Goal: Feedback & Contribution: Leave review/rating

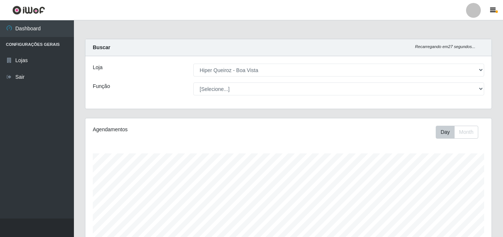
select select "514"
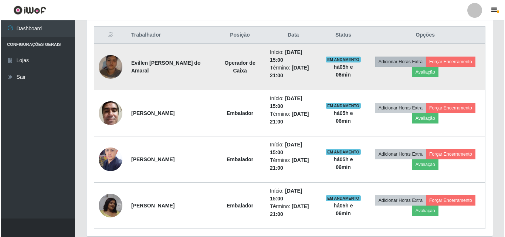
scroll to position [296, 0]
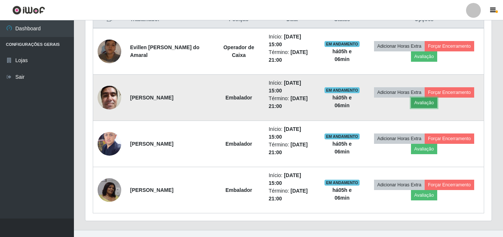
click at [429, 101] on button "Avaliação" at bounding box center [424, 103] width 26 height 10
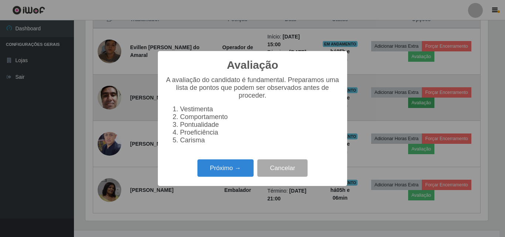
scroll to position [153, 403]
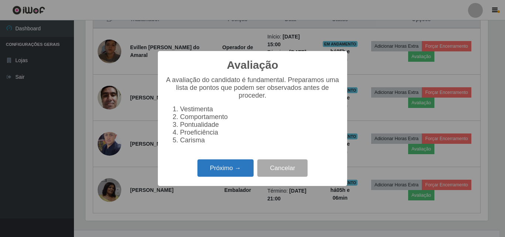
click at [230, 172] on button "Próximo →" at bounding box center [225, 167] width 56 height 17
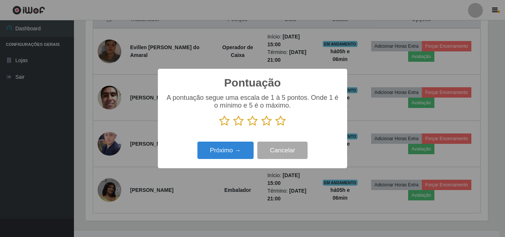
scroll to position [369509, 369260]
click at [282, 122] on icon at bounding box center [280, 120] width 10 height 11
click at [275, 126] on input "radio" at bounding box center [275, 126] width 0 height 0
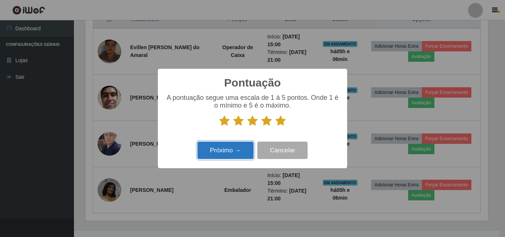
click at [211, 149] on button "Próximo →" at bounding box center [225, 150] width 56 height 17
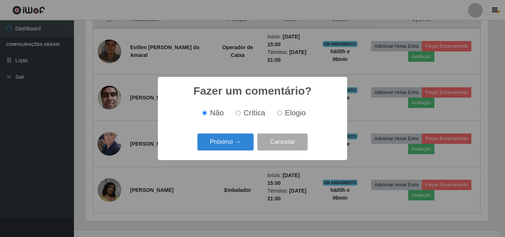
click at [279, 116] on label "Elogio" at bounding box center [289, 113] width 31 height 9
click at [279, 115] on input "Elogio" at bounding box center [279, 113] width 5 height 5
radio input "true"
click at [237, 143] on button "Próximo →" at bounding box center [225, 141] width 56 height 17
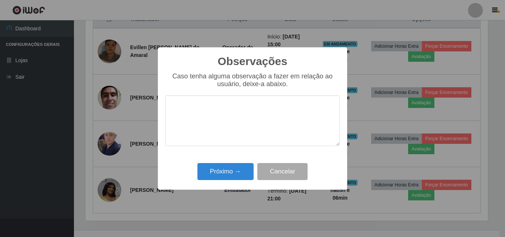
click at [231, 117] on textarea at bounding box center [252, 120] width 174 height 51
type textarea "dedicado e prestativo"
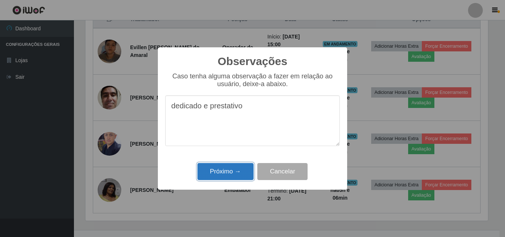
click at [208, 170] on button "Próximo →" at bounding box center [225, 171] width 56 height 17
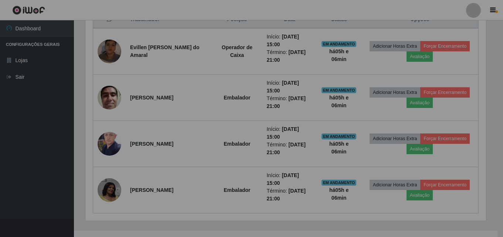
scroll to position [153, 406]
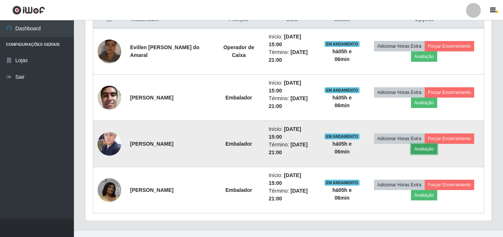
click at [426, 147] on button "Avaliação" at bounding box center [424, 149] width 26 height 10
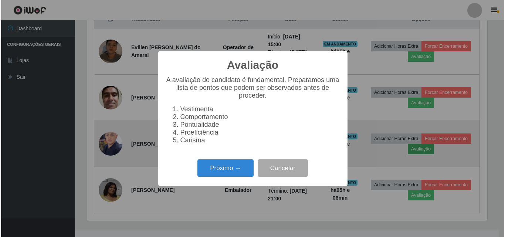
scroll to position [153, 403]
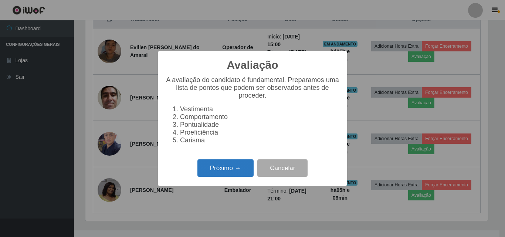
click at [240, 170] on button "Próximo →" at bounding box center [225, 167] width 56 height 17
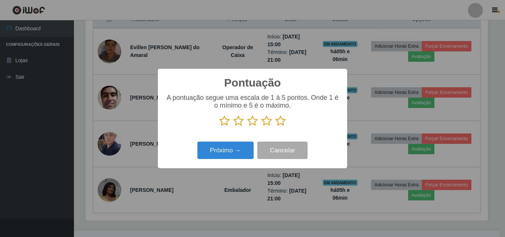
scroll to position [369509, 369260]
click at [283, 125] on icon at bounding box center [280, 120] width 10 height 11
click at [275, 126] on input "radio" at bounding box center [275, 126] width 0 height 0
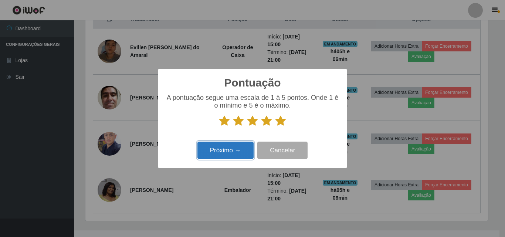
click at [230, 150] on button "Próximo →" at bounding box center [225, 150] width 56 height 17
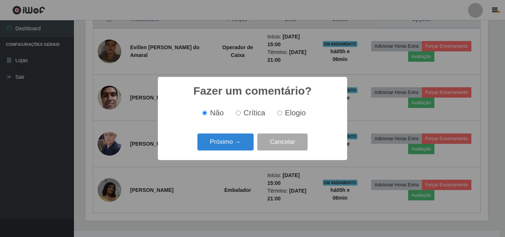
click at [276, 110] on label "Elogio" at bounding box center [289, 113] width 31 height 9
click at [277, 111] on input "Elogio" at bounding box center [279, 113] width 5 height 5
radio input "true"
click at [225, 150] on button "Próximo →" at bounding box center [225, 141] width 56 height 17
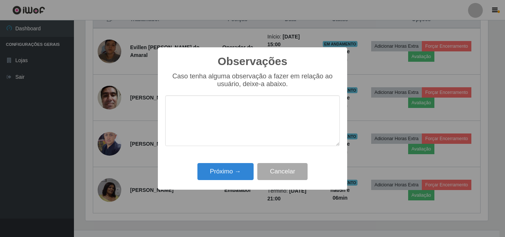
click at [235, 113] on textarea at bounding box center [252, 120] width 174 height 51
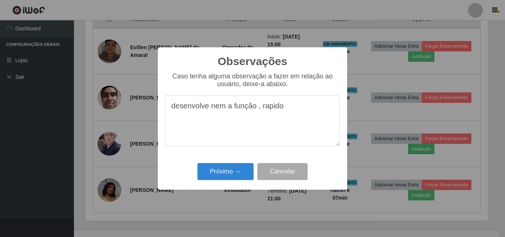
click at [267, 109] on textarea "desenvolve nem a função , rapido" at bounding box center [252, 120] width 174 height 51
click at [216, 109] on textarea "desenvolve nem a função , rápido" at bounding box center [252, 120] width 174 height 51
type textarea "desenvolve bem a função , rápido"
click at [234, 174] on button "Próximo →" at bounding box center [225, 171] width 56 height 17
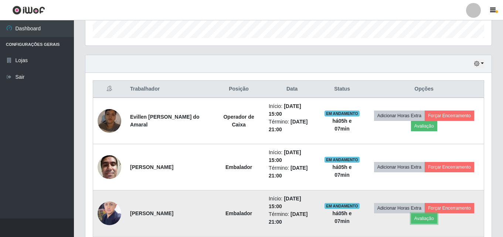
scroll to position [222, 0]
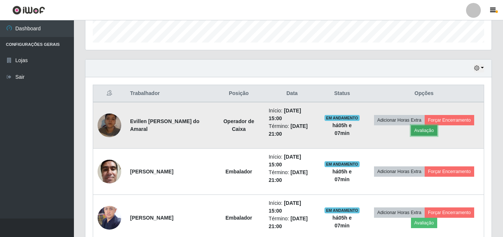
click at [434, 132] on button "Avaliação" at bounding box center [424, 130] width 26 height 10
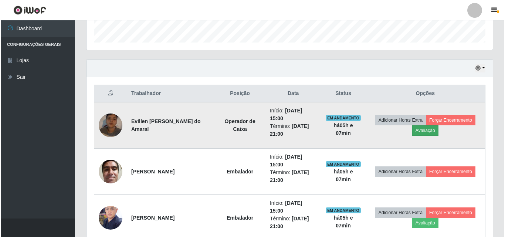
scroll to position [153, 403]
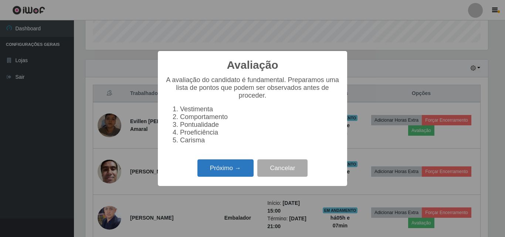
click at [240, 170] on button "Próximo →" at bounding box center [225, 167] width 56 height 17
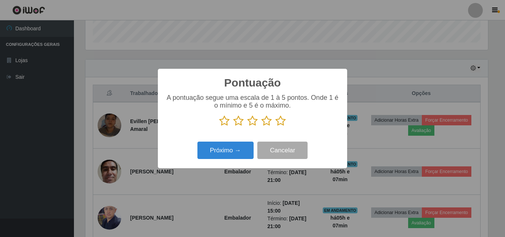
click at [281, 126] on icon at bounding box center [280, 120] width 10 height 11
click at [275, 126] on input "radio" at bounding box center [275, 126] width 0 height 0
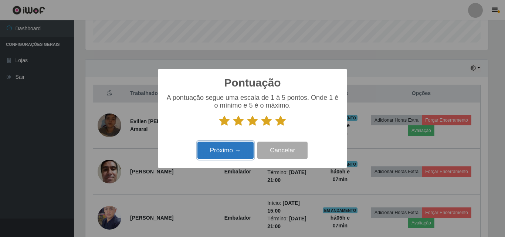
click at [241, 153] on button "Próximo →" at bounding box center [225, 150] width 56 height 17
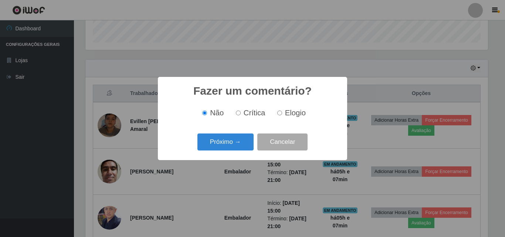
click at [280, 112] on input "Elogio" at bounding box center [279, 113] width 5 height 5
radio input "true"
click at [223, 141] on button "Próximo →" at bounding box center [225, 141] width 56 height 17
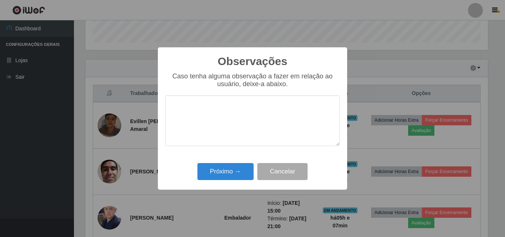
click at [219, 111] on textarea at bounding box center [252, 120] width 174 height 51
type textarea "d"
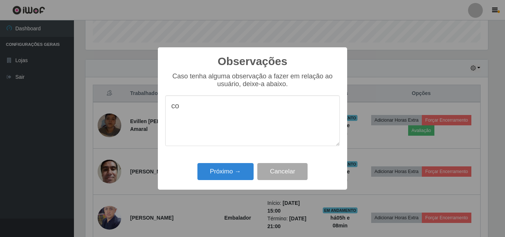
type textarea "c"
click at [275, 108] on textarea "desenvolve a função de maneiracorretae rapida" at bounding box center [252, 120] width 174 height 51
click at [277, 109] on textarea "desenvolve a função de maneiracorretae rapida" at bounding box center [252, 120] width 174 height 51
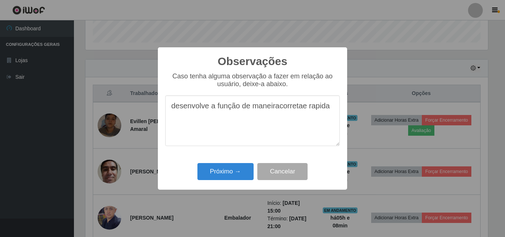
click at [277, 109] on textarea "desenvolve a função de maneiracorretae rapida" at bounding box center [252, 120] width 174 height 51
click at [278, 135] on textarea "desenvolve a função de maneiracorretae rapida" at bounding box center [252, 120] width 174 height 51
click at [302, 108] on textarea "desenvolve a função de maneira corretae rapida" at bounding box center [252, 120] width 174 height 51
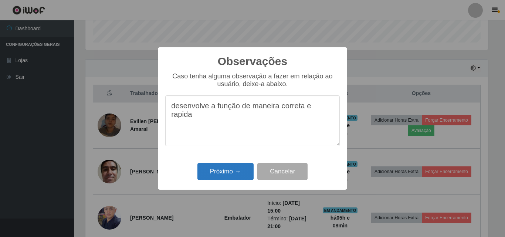
type textarea "desenvolve a função de maneira correta e rapida"
click at [254, 170] on button "Próximo →" at bounding box center [225, 171] width 56 height 17
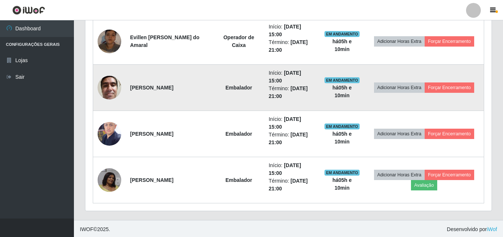
scroll to position [307, 0]
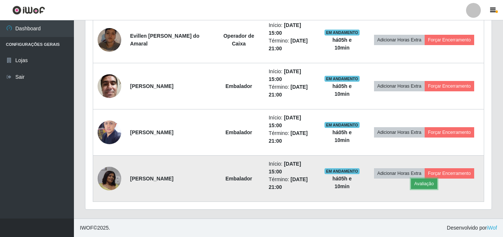
click at [425, 182] on button "Avaliação" at bounding box center [424, 184] width 26 height 10
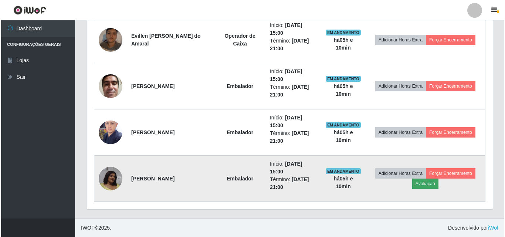
scroll to position [153, 403]
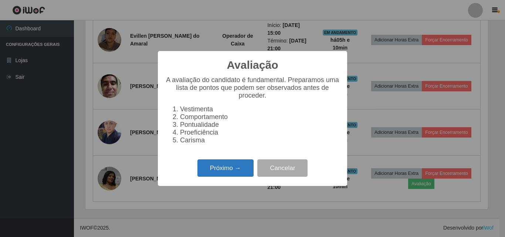
click at [234, 168] on button "Próximo →" at bounding box center [225, 167] width 56 height 17
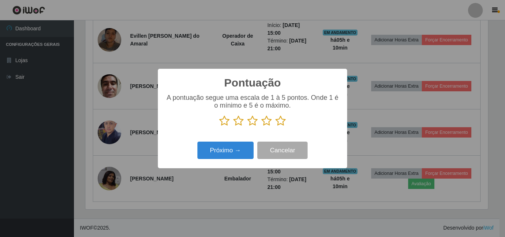
scroll to position [369509, 369260]
click at [282, 125] on icon at bounding box center [280, 120] width 10 height 11
click at [275, 126] on input "radio" at bounding box center [275, 126] width 0 height 0
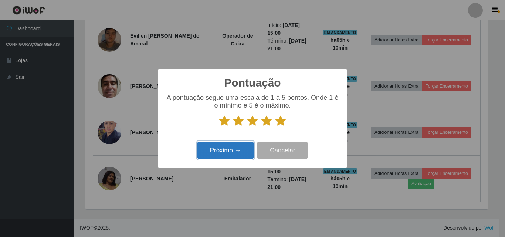
click at [244, 147] on button "Próximo →" at bounding box center [225, 150] width 56 height 17
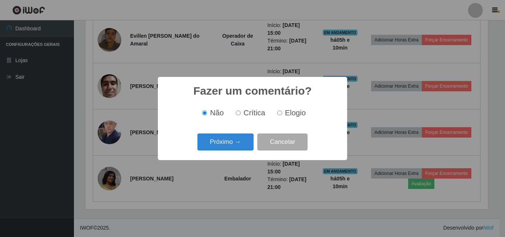
click at [247, 116] on span "Crítica" at bounding box center [255, 113] width 22 height 8
click at [241, 115] on input "Crítica" at bounding box center [238, 113] width 5 height 5
radio input "true"
click at [239, 136] on button "Próximo →" at bounding box center [225, 141] width 56 height 17
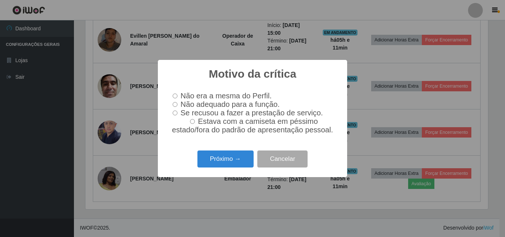
click at [179, 104] on label "Não adequado para a função." at bounding box center [225, 104] width 110 height 9
click at [177, 104] on input "Não adequado para a função." at bounding box center [175, 104] width 5 height 5
radio input "true"
click at [236, 156] on button "Próximo →" at bounding box center [225, 158] width 56 height 17
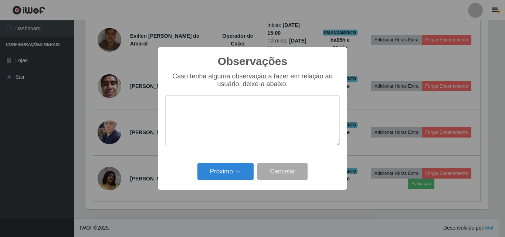
click at [227, 118] on textarea at bounding box center [252, 120] width 174 height 51
click at [176, 107] on textarea "unica observação a fazer" at bounding box center [252, 120] width 174 height 51
click at [271, 107] on textarea "única observação a fazer" at bounding box center [252, 120] width 174 height 51
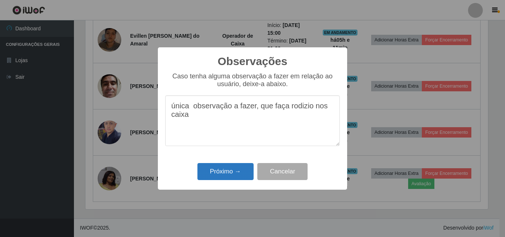
type textarea "única observação a fazer, que faça rodizio nos caixa"
click at [238, 172] on button "Próximo →" at bounding box center [225, 171] width 56 height 17
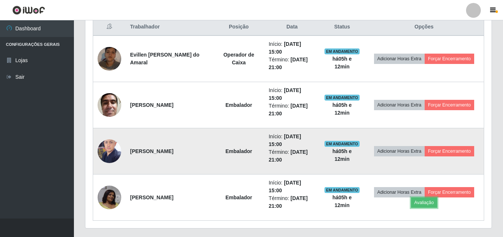
scroll to position [270, 0]
